Goal: Task Accomplishment & Management: Complete application form

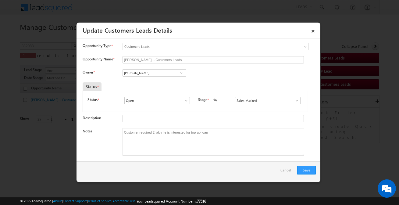
scroll to position [0, 51]
click at [304, 169] on button "Save" at bounding box center [306, 170] width 19 height 9
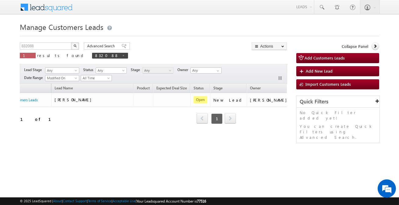
click at [37, 41] on div "Manage Customers Leads Customers Leads updated successfully. 832088 X 1 results…" at bounding box center [199, 96] width 359 height 152
click at [40, 46] on input "832088" at bounding box center [46, 45] width 52 height 7
paste input "69"
click at [40, 46] on input "832088" at bounding box center [46, 45] width 52 height 7
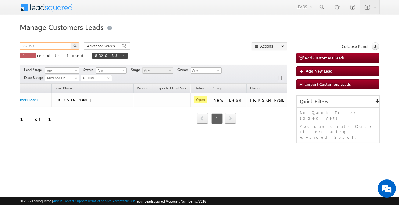
type input "832069"
click at [76, 45] on img "button" at bounding box center [74, 45] width 3 height 3
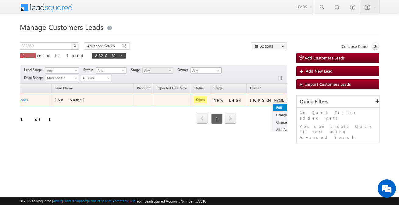
click at [273, 107] on link "Edit" at bounding box center [288, 107] width 30 height 7
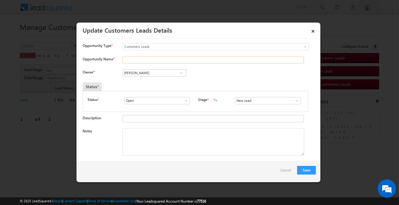
click at [138, 61] on input "Opportunity Name *" at bounding box center [213, 59] width 181 height 7
type input "Sima Devi"
click at [162, 76] on input "[PERSON_NAME]" at bounding box center [155, 72] width 64 height 7
paste input "maheswar.moharana@sgrlimited.in"
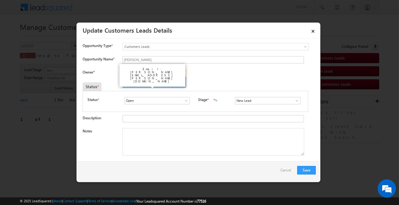
click at [159, 80] on link "Maheswar Moharana maheswar.moharana@sgrlimited.in" at bounding box center [155, 83] width 64 height 12
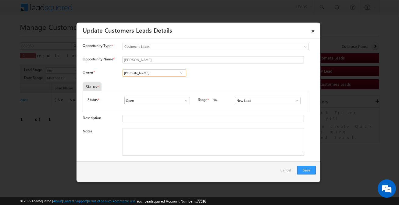
type input "Maheswar Moharana"
click at [259, 102] on input "New Lead" at bounding box center [268, 100] width 66 height 7
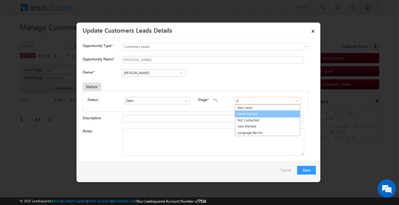
drag, startPoint x: 257, startPoint y: 104, endPoint x: 253, endPoint y: 113, distance: 10.4
click at [253, 113] on ul "New Lead Sales Marked Not Contacted Sale Marked Language Barrier" at bounding box center [267, 120] width 65 height 32
click at [253, 113] on link "Sales Marked" at bounding box center [267, 113] width 65 height 7
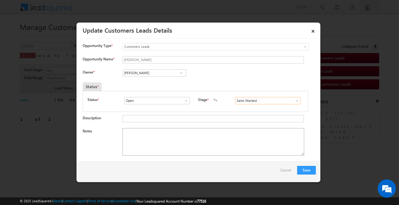
type input "Sales Marked"
click at [193, 139] on textarea "Notes" at bounding box center [214, 141] width 182 height 27
paste textarea "Customer Required 2 lakh Top-up"
type textarea "Customer Required 2 lakh Top-up"
click at [308, 170] on button "Save" at bounding box center [306, 170] width 19 height 9
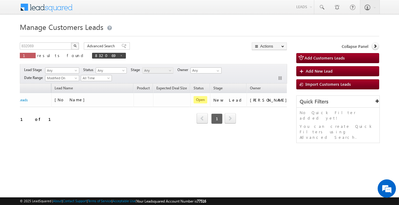
click at [72, 151] on div "Manage Customers Leads Customers Leads updated successfully. 832069 X 1 results…" at bounding box center [199, 96] width 359 height 152
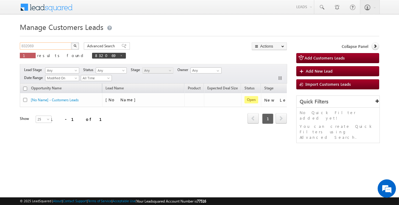
click at [58, 46] on input "832069" at bounding box center [46, 45] width 52 height 7
paste input "77"
type input "832077"
click at [75, 46] on img "button" at bounding box center [74, 45] width 3 height 3
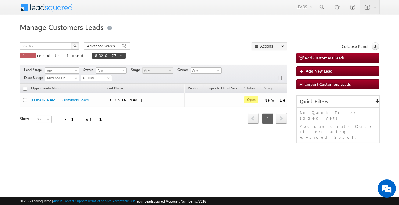
scroll to position [0, 51]
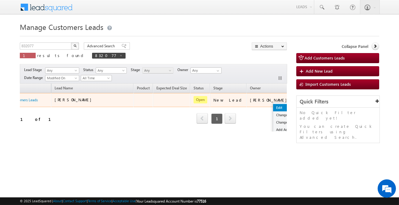
click at [273, 107] on link "Edit" at bounding box center [288, 107] width 30 height 7
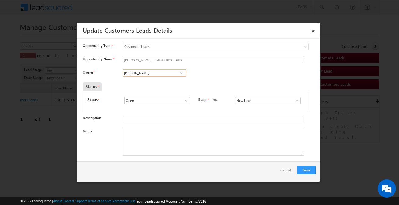
click at [163, 73] on input "[PERSON_NAME]" at bounding box center [155, 72] width 64 height 7
paste input "santosh.kumar2@sgrlimited.in"
type input "santosh.kumar2@sgrlimited.in"
click at [259, 101] on input "New Lead" at bounding box center [268, 100] width 66 height 7
click at [245, 109] on link "Sales Marked" at bounding box center [267, 107] width 65 height 7
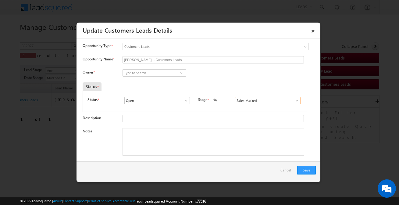
type input "Sales Marked"
click at [153, 74] on input at bounding box center [155, 72] width 64 height 7
paste input "santosh.kumar2@sgrlimited.in"
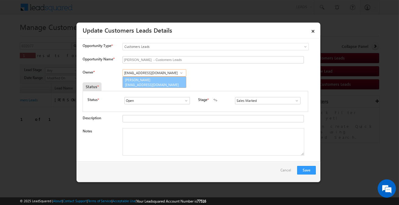
click at [152, 84] on span "santosh.kumar2@sgrlimited.in" at bounding box center [152, 84] width 55 height 5
type input "Santosh Kumar"
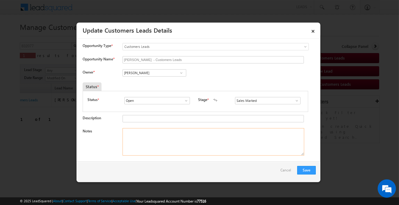
click at [174, 136] on textarea "Notes" at bounding box center [214, 141] width 182 height 27
paste textarea "Customer required 6 lakh interested"
type textarea "Customer required 6 lakh interested"
click at [305, 169] on button "Save" at bounding box center [306, 170] width 19 height 9
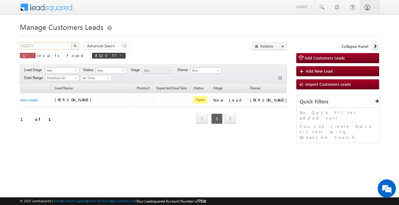
click at [52, 46] on input "832077" at bounding box center [46, 45] width 52 height 7
paste input "86"
type input "832086"
click at [76, 45] on button "button" at bounding box center [75, 45] width 8 height 7
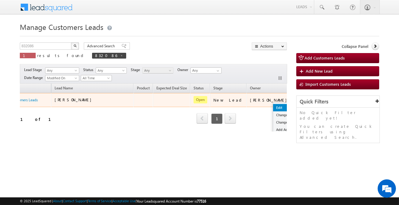
click at [273, 107] on link "Edit" at bounding box center [288, 107] width 30 height 7
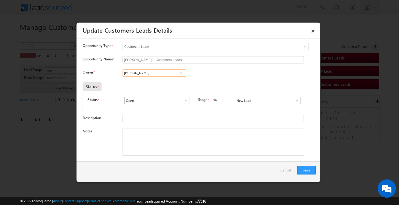
click at [158, 72] on input "[PERSON_NAME]" at bounding box center [155, 72] width 64 height 7
paste input "[EMAIL_ADDRESS][PERSON_NAME][DOMAIN_NAME]"
type input "[EMAIL_ADDRESS][PERSON_NAME][DOMAIN_NAME]"
click at [184, 148] on textarea "Notes" at bounding box center [214, 141] width 182 height 27
click at [157, 74] on input at bounding box center [155, 72] width 64 height 7
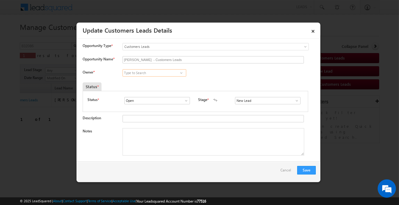
paste input "[EMAIL_ADDRESS][PERSON_NAME][DOMAIN_NAME]"
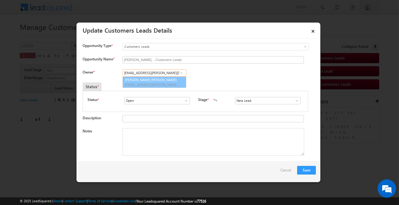
click at [155, 81] on link "Ashish Kailash Bhati ashish.bhati@sgrlimited.in" at bounding box center [155, 83] width 64 height 12
type input "[PERSON_NAME] [PERSON_NAME]"
click at [254, 100] on input "New Lead" at bounding box center [268, 100] width 66 height 7
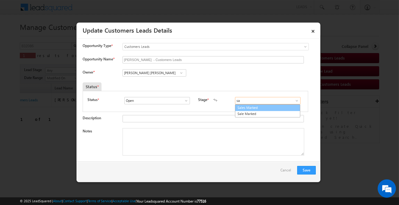
click at [249, 107] on link "Sales Marked" at bounding box center [267, 107] width 65 height 7
type input "Sales Marked"
click at [209, 140] on textarea "Notes" at bounding box center [214, 141] width 182 height 27
paste textarea "Customer interested for 6 lakh but she said if i got 3.80 then also she ok with…"
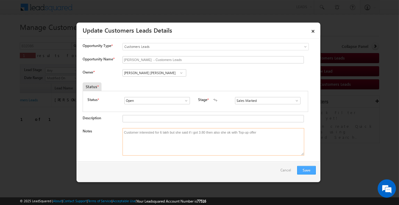
type textarea "Customer interested for 6 lakh but she said if i got 3.80 then also she ok with…"
click at [307, 171] on button "Save" at bounding box center [306, 170] width 19 height 9
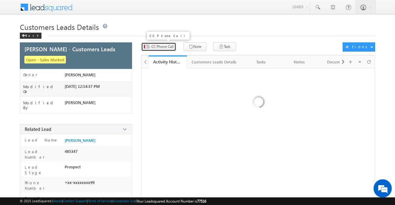
click at [165, 51] on button "CC Phone Call" at bounding box center [158, 46] width 35 height 9
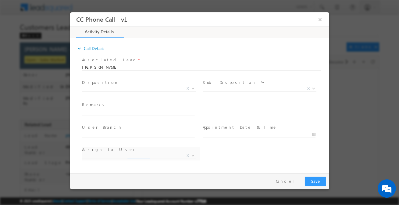
select select "[EMAIL_ADDRESS][DOMAIN_NAME]"
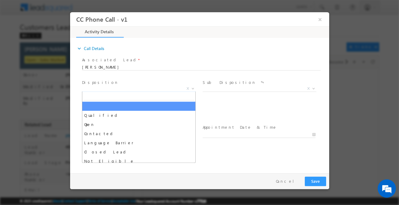
click at [141, 91] on body "CC Phone Call - v1 × Activity Details * Yes" at bounding box center [199, 91] width 259 height 158
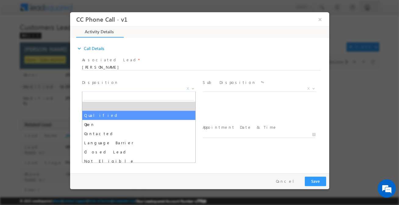
select select "Qualified"
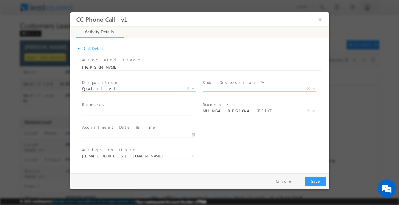
click at [204, 91] on span "Sale Marked X" at bounding box center [261, 89] width 118 height 7
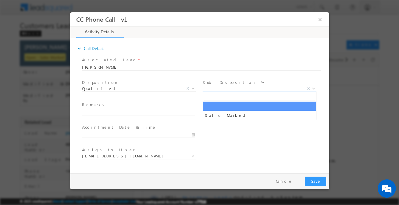
click at [224, 88] on span "X" at bounding box center [259, 89] width 114 height 6
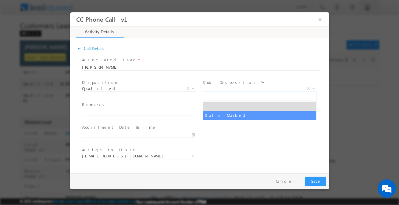
select select "Sale Marked"
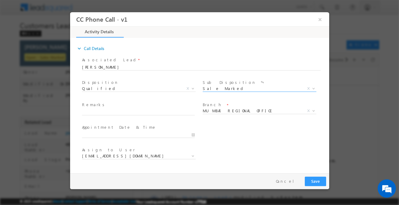
click at [160, 117] on span at bounding box center [138, 118] width 113 height 7
click at [163, 111] on input "text" at bounding box center [138, 112] width 113 height 6
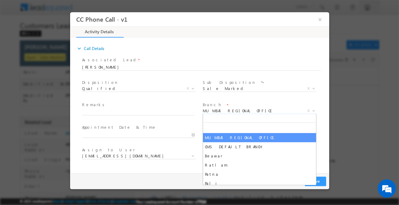
click at [231, 109] on span "MUMBAI REGIONAL OFFICE" at bounding box center [251, 110] width 99 height 5
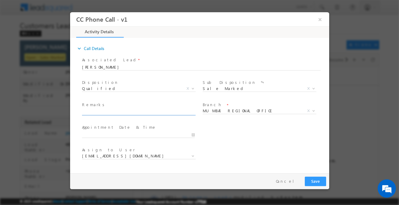
click at [169, 109] on input "text" at bounding box center [138, 112] width 113 height 6
type input "Customer required 2 lakh top-up"
click at [305, 178] on button "Save" at bounding box center [315, 181] width 21 height 9
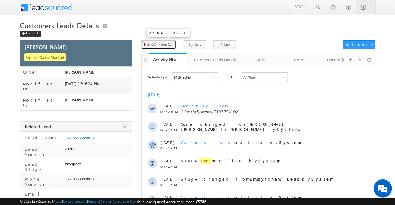
click at [170, 43] on span "CC Phone Call" at bounding box center [162, 44] width 22 height 5
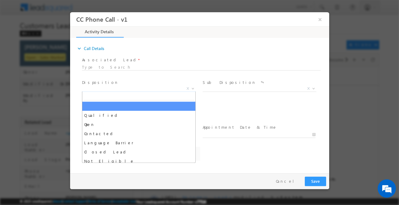
click at [123, 87] on span "X" at bounding box center [139, 89] width 114 height 6
select select "[EMAIL_ADDRESS][DOMAIN_NAME]"
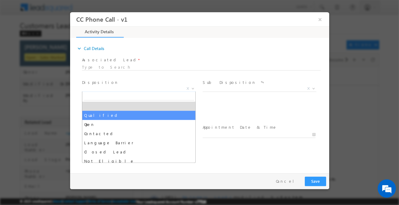
drag, startPoint x: 122, startPoint y: 114, endPoint x: 151, endPoint y: 105, distance: 30.4
select select "Qualified"
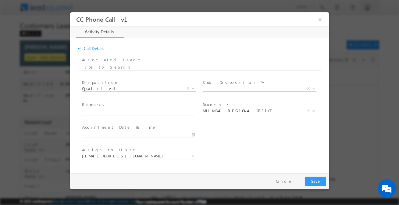
click at [227, 86] on span "X" at bounding box center [259, 89] width 114 height 6
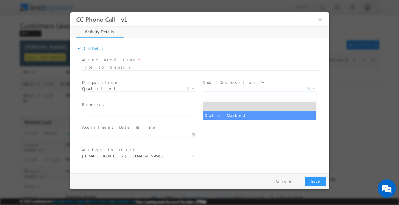
select select "Sale Marked"
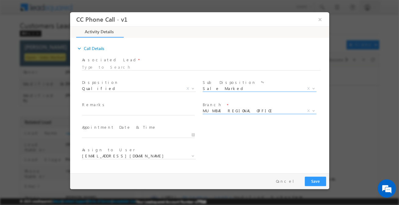
click at [227, 109] on span "MUMBAI REGIONAL OFFICE" at bounding box center [251, 110] width 99 height 5
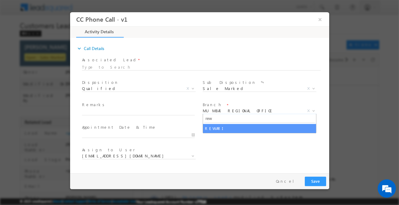
type input "rew"
select select "REWARI"
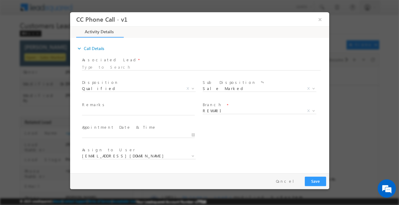
click at [166, 108] on div "Remarks *" at bounding box center [141, 109] width 118 height 14
click at [177, 117] on span at bounding box center [138, 118] width 113 height 7
click at [178, 111] on input "text" at bounding box center [138, 112] width 113 height 6
select select "amit.kumar4@sgrlimited.in"
paste input "Customer Required 2 lakh Top-up"
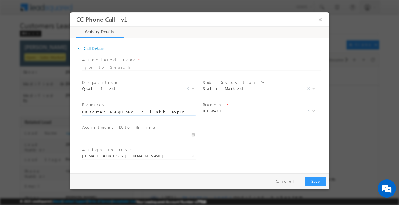
type input "Customer Required 2 lakh Top-up"
click at [320, 178] on button "Save" at bounding box center [315, 181] width 21 height 9
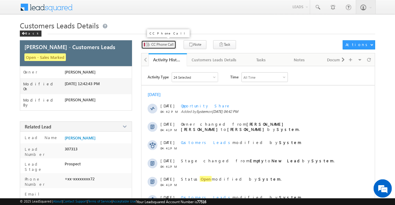
click at [163, 44] on span "CC Phone Call" at bounding box center [162, 44] width 22 height 5
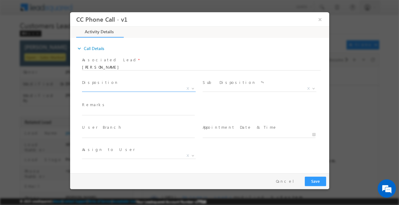
click at [126, 88] on span "X" at bounding box center [139, 89] width 114 height 6
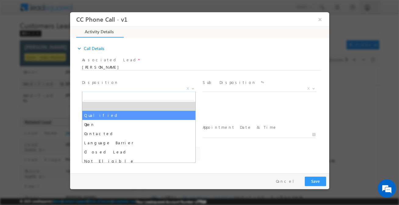
select select "Qualified"
select select "Rose.Shyse+sgrl@leadsquared.com"
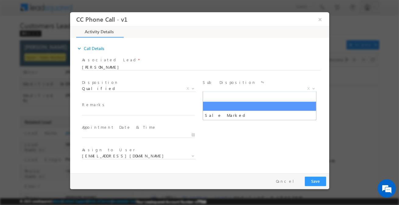
drag, startPoint x: 218, startPoint y: 89, endPoint x: 219, endPoint y: 102, distance: 12.8
click at [218, 89] on span "X" at bounding box center [259, 89] width 114 height 6
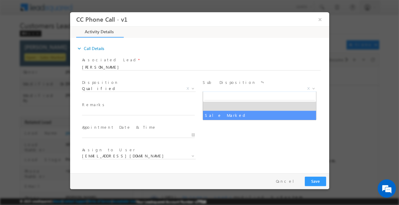
select select "Sale Marked"
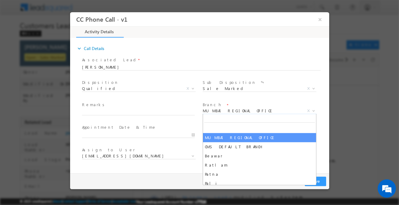
click at [227, 111] on span "MUMBAI REGIONAL OFFICE" at bounding box center [251, 110] width 99 height 5
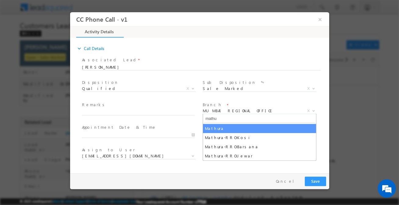
type input "mathu"
select select "Mathura"
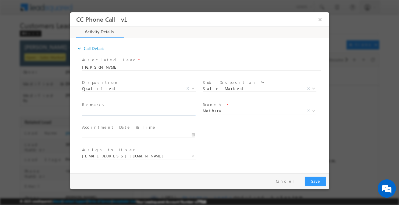
click at [166, 114] on input "text" at bounding box center [138, 112] width 113 height 6
paste input "Customer required 6 lakh interested"
type input "Customer required 6 lakh interested"
select select "himanshu.singh@sgrlimited.in"
type input "Customer required 6 lakh interested"
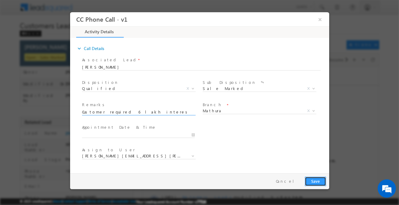
click at [309, 180] on button "Save" at bounding box center [315, 181] width 21 height 9
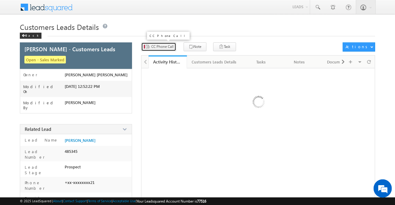
click at [173, 48] on span "CC Phone Call" at bounding box center [162, 46] width 22 height 5
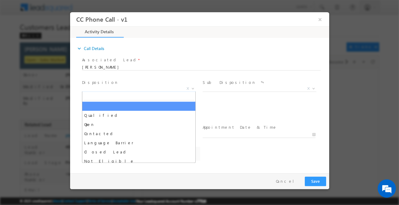
click at [138, 88] on span "X" at bounding box center [139, 89] width 114 height 6
select select "[EMAIL_ADDRESS][DOMAIN_NAME]"
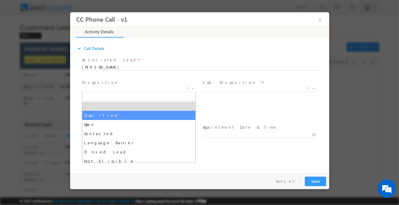
drag, startPoint x: 137, startPoint y: 115, endPoint x: 167, endPoint y: 112, distance: 30.7
select select "Qualified"
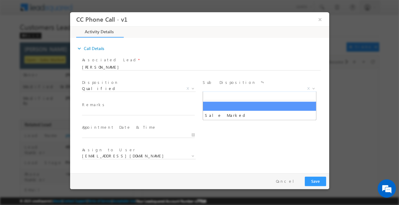
click at [214, 88] on span "X" at bounding box center [259, 89] width 114 height 6
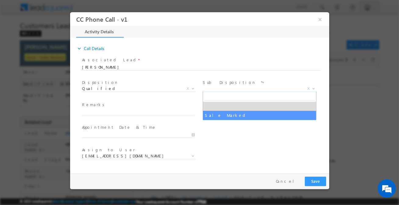
select select "Sale Marked"
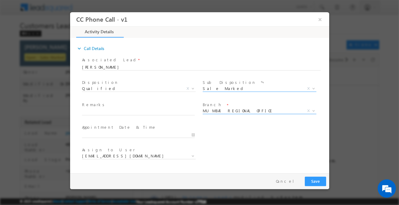
click at [223, 111] on span "MUMBAI REGIONAL OFFICE" at bounding box center [251, 110] width 99 height 5
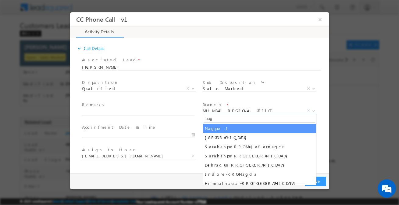
type input "nag"
select select "Nagpur 1"
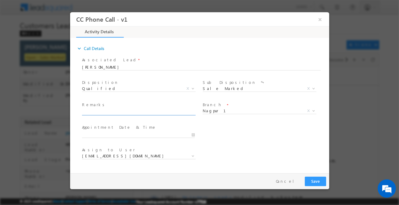
click at [164, 113] on input "text" at bounding box center [138, 112] width 113 height 6
paste input "Customer interested for 6 lakh but she said if i got 3.80 then also she ok with…"
type input "Customer interested for 6 lakh but she said if i got 3.80 then also she ok with…"
select select "[EMAIL_ADDRESS][PERSON_NAME][DOMAIN_NAME]"
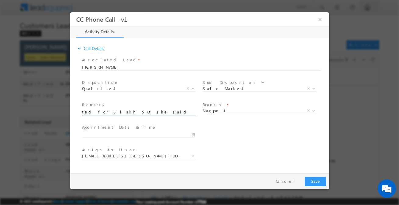
type input "Customer interested for 6 lakh but she said if i got 3.80 then also she ok with…"
click at [314, 178] on button "Save" at bounding box center [315, 181] width 21 height 9
